Goal: Communication & Community: Answer question/provide support

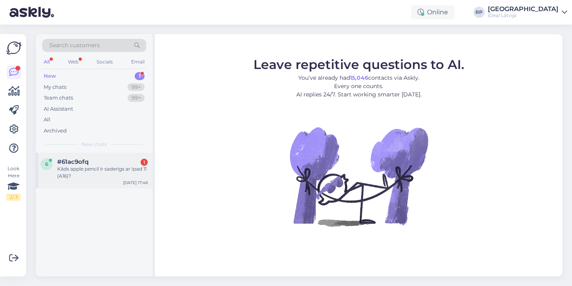
click at [92, 170] on div "Kāds apple pencil ir saderīgs ar Ipad 11 (A16)?" at bounding box center [102, 173] width 91 height 14
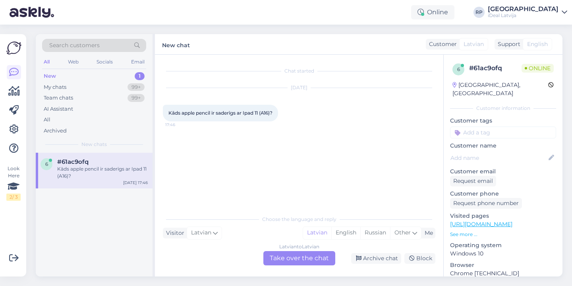
click at [301, 259] on div "Latvian to Latvian Take over the chat" at bounding box center [299, 258] width 72 height 14
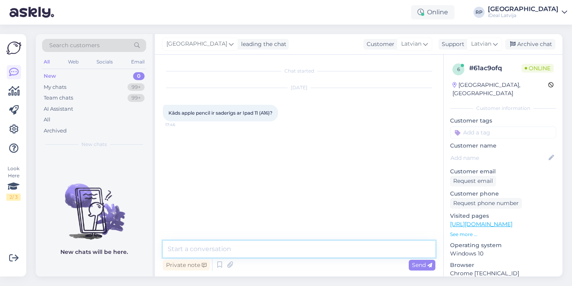
click at [198, 251] on textarea at bounding box center [299, 249] width 273 height 17
click at [269, 252] on textarea "Sveiki! Jūsu ipadam derētu" at bounding box center [299, 249] width 273 height 17
click at [211, 249] on textarea "Sveiki! Jūsu ipadam derētu" at bounding box center [299, 249] width 273 height 17
click at [272, 245] on textarea "Sveiki! Jūsu iPadam derētu" at bounding box center [299, 249] width 273 height 17
click at [260, 249] on textarea "Sveiki! Jūsu iPadam derētu" at bounding box center [299, 249] width 273 height 17
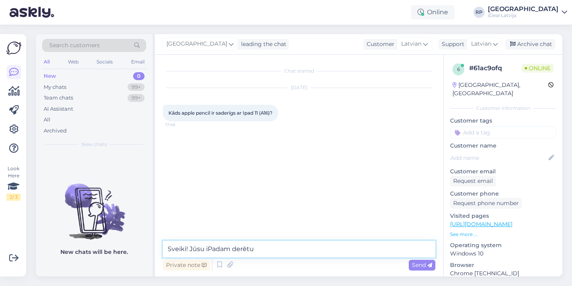
click at [262, 249] on textarea "Sveiki! Jūsu iPadam derētu" at bounding box center [299, 249] width 273 height 17
click at [266, 249] on textarea "Sveiki! Jūsu iPadam derētu" at bounding box center [299, 249] width 273 height 17
click at [264, 249] on textarea "Sveiki! Jūsu iPadam derētu" at bounding box center [299, 249] width 273 height 17
click at [269, 243] on textarea "Sveiki! Jūsu iPadam derētu" at bounding box center [299, 249] width 273 height 17
click at [261, 254] on textarea "Sveiki! Jūsu iPadam derētu" at bounding box center [299, 249] width 273 height 17
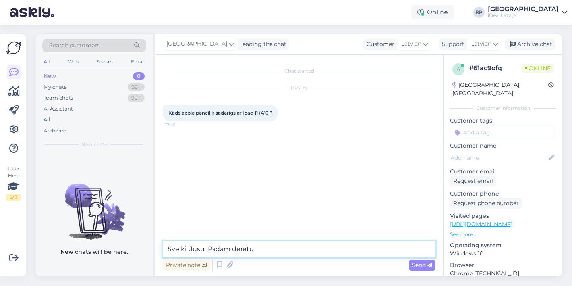
click at [267, 247] on textarea "Sveiki! Jūsu iPadam derētu" at bounding box center [299, 249] width 273 height 17
click at [261, 252] on textarea "Sveiki! Ipad 11 (A16) -" at bounding box center [299, 249] width 273 height 17
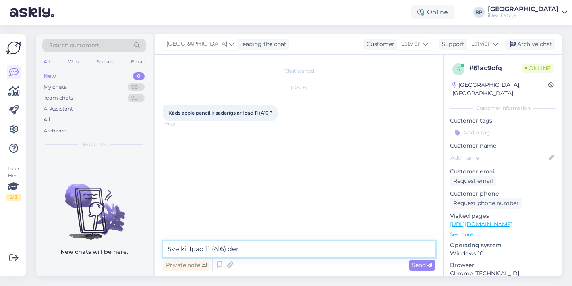
click at [253, 244] on textarea "Sveiki! Ipad 11 (A16) der" at bounding box center [299, 249] width 273 height 17
click at [249, 250] on textarea "Sveiki! Ipad 11 (A16) -" at bounding box center [299, 249] width 273 height 17
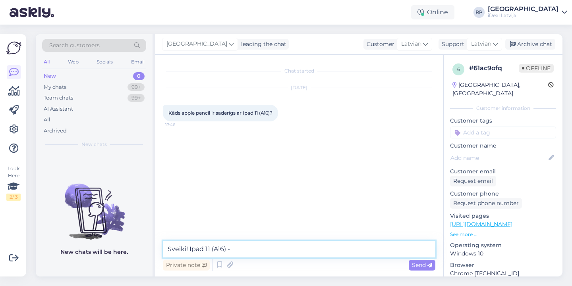
click at [249, 250] on textarea "Sveiki! Ipad 11 (A16) -" at bounding box center [299, 249] width 273 height 17
click at [240, 250] on textarea "Sveiki! Ipad 11 (A16) -" at bounding box center [299, 249] width 273 height 17
click at [238, 248] on textarea "Sveiki! Ipad 11 (A16) -" at bounding box center [299, 249] width 273 height 17
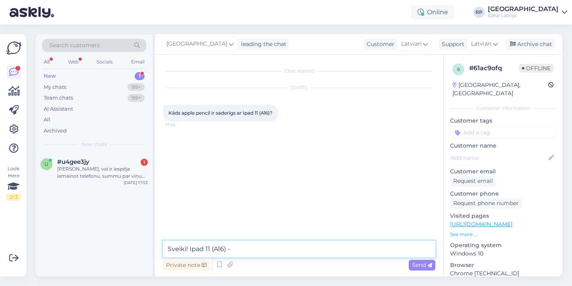
click at [248, 248] on textarea "Sveiki! Ipad 11 (A16) -" at bounding box center [299, 249] width 273 height 17
click at [251, 245] on textarea "Sveiki! Ipad 11 (A16) -" at bounding box center [299, 249] width 273 height 17
click at [233, 246] on textarea "Sveiki! Ipad 11 (A16) - 3rd gen Ctipa" at bounding box center [299, 249] width 273 height 17
click at [244, 249] on textarea "Sveiki! Ipad 11 (A16) - 3rd gen Ctipa" at bounding box center [299, 249] width 273 height 17
click at [265, 251] on textarea "Sveiki! Ipad 11 (A16) - 3rd (Gen Ctype" at bounding box center [299, 249] width 273 height 17
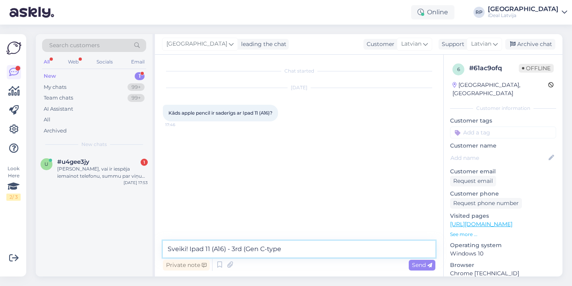
click at [285, 250] on textarea "Sveiki! Ipad 11 (A16) - 3rd (Gen C-type" at bounding box center [299, 249] width 273 height 17
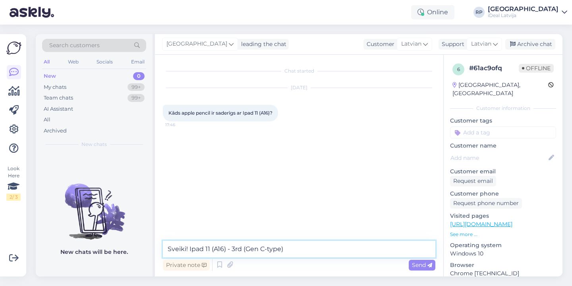
drag, startPoint x: 293, startPoint y: 250, endPoint x: 233, endPoint y: 249, distance: 59.6
click at [233, 249] on textarea "Sveiki! Ipad 11 (A16) - 3rd (Gen C-type)" at bounding box center [299, 249] width 273 height 17
paste textarea "Apple Pencil (USB‑C"
click at [231, 249] on textarea "Sveiki! Ipad 11 (A16) - Apple Pencil (USB‑C)" at bounding box center [299, 249] width 273 height 17
click at [318, 251] on textarea "Sveiki! Ipad 11 (A16), Apple Pencil (USB‑C)" at bounding box center [299, 249] width 273 height 17
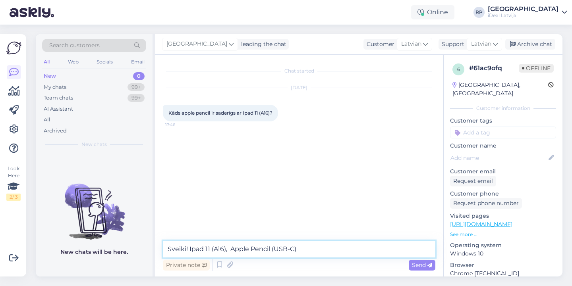
click at [311, 251] on textarea "Sveiki! Ipad 11 (A16), Apple Pencil (USB‑C)" at bounding box center [299, 249] width 273 height 17
click at [299, 251] on textarea "Sveiki! Ipad 11 (A16), Apple Pencil (USB‑C)" at bounding box center [299, 249] width 273 height 17
click at [312, 248] on textarea "Sveiki! Ipad 11 (A16), Apple Pencil (USB‑C)," at bounding box center [299, 249] width 273 height 17
click at [230, 250] on textarea "Sveiki! Ipad 11 (A16), Apple Pencil (USB‑C)," at bounding box center [299, 249] width 273 height 17
click at [321, 249] on textarea "Sveiki! Ipad 11 (A16) derēs - Apple Pencil (USB‑C)," at bounding box center [299, 249] width 273 height 17
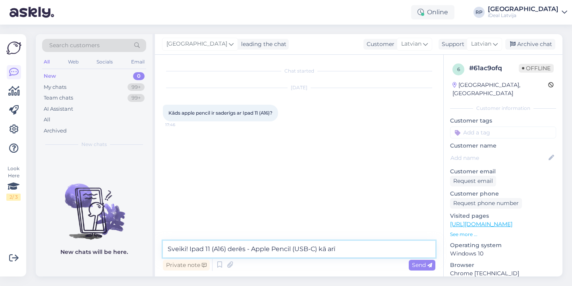
paste textarea "pple Pencil (1st gen)"
click at [340, 249] on textarea "Sveiki! Ipad 11 (A16) derēs - Apple Pencil (USB‑C) kā arī pple Pencil (1st gen)" at bounding box center [299, 249] width 273 height 17
click at [407, 246] on textarea "Sveiki! Ipad 11 (A16) derēs - Apple Pencil (USB‑C) kā arī Apple Pencil (1st gen)" at bounding box center [299, 249] width 273 height 17
type textarea "Sveiki! Ipad 11 (A16) derēs - Apple Pencil (USB‑C) kā arī Apple Pencil (1st gen…"
click at [416, 248] on textarea "Sveiki! Ipad 11 (A16) derēs - Apple Pencil (USB‑C) kā arī Apple Pencil (1st gen…" at bounding box center [299, 249] width 273 height 17
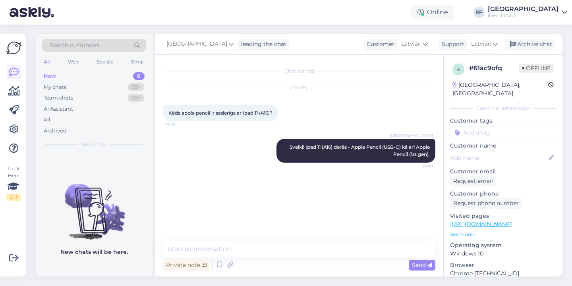
click at [244, 188] on div "Chat started [DATE] Kāds apple pencil ir saderīgs ar Ipad 11 (A16)? 17:46 [GEOG…" at bounding box center [303, 148] width 280 height 171
